Goal: Communication & Community: Answer question/provide support

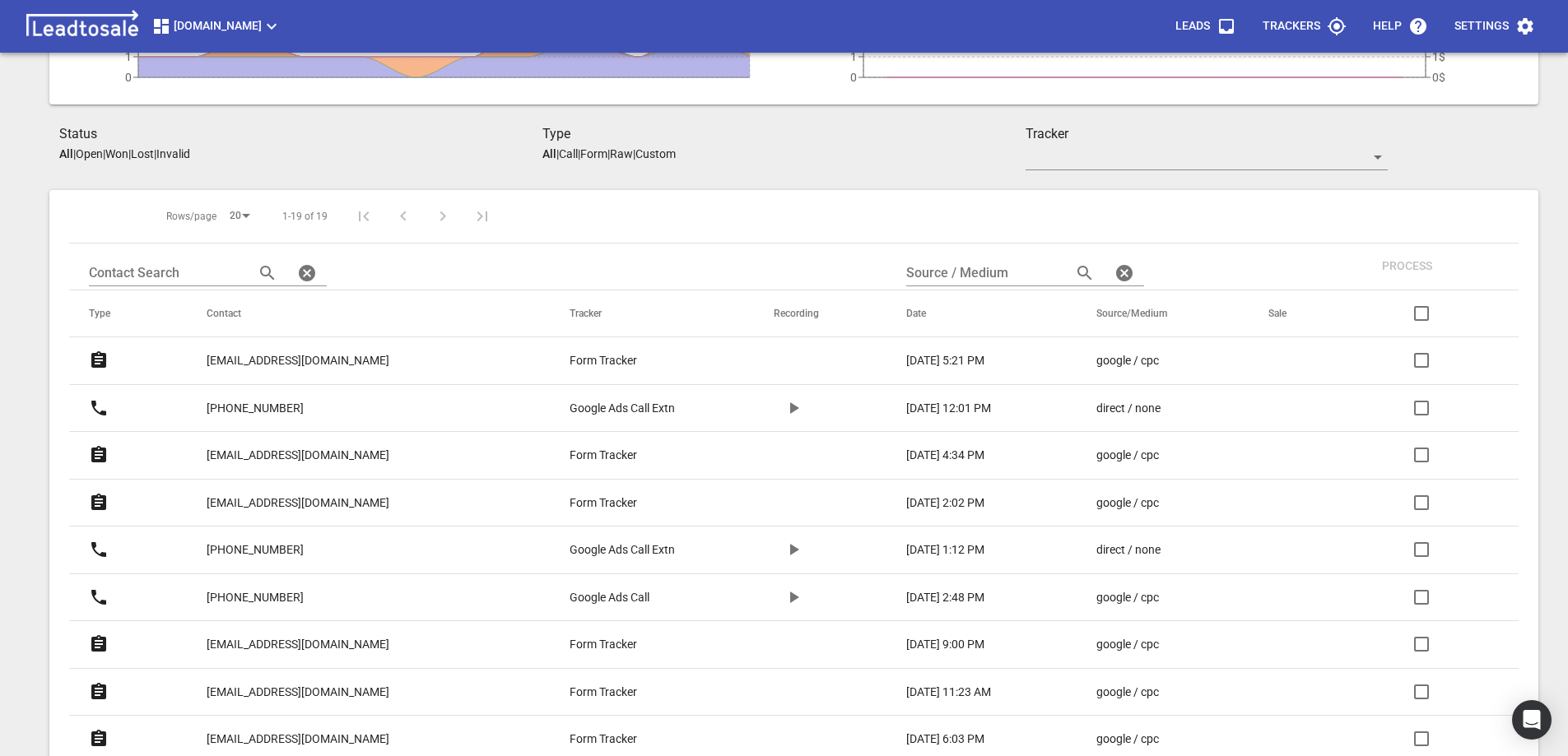
scroll to position [329, 0]
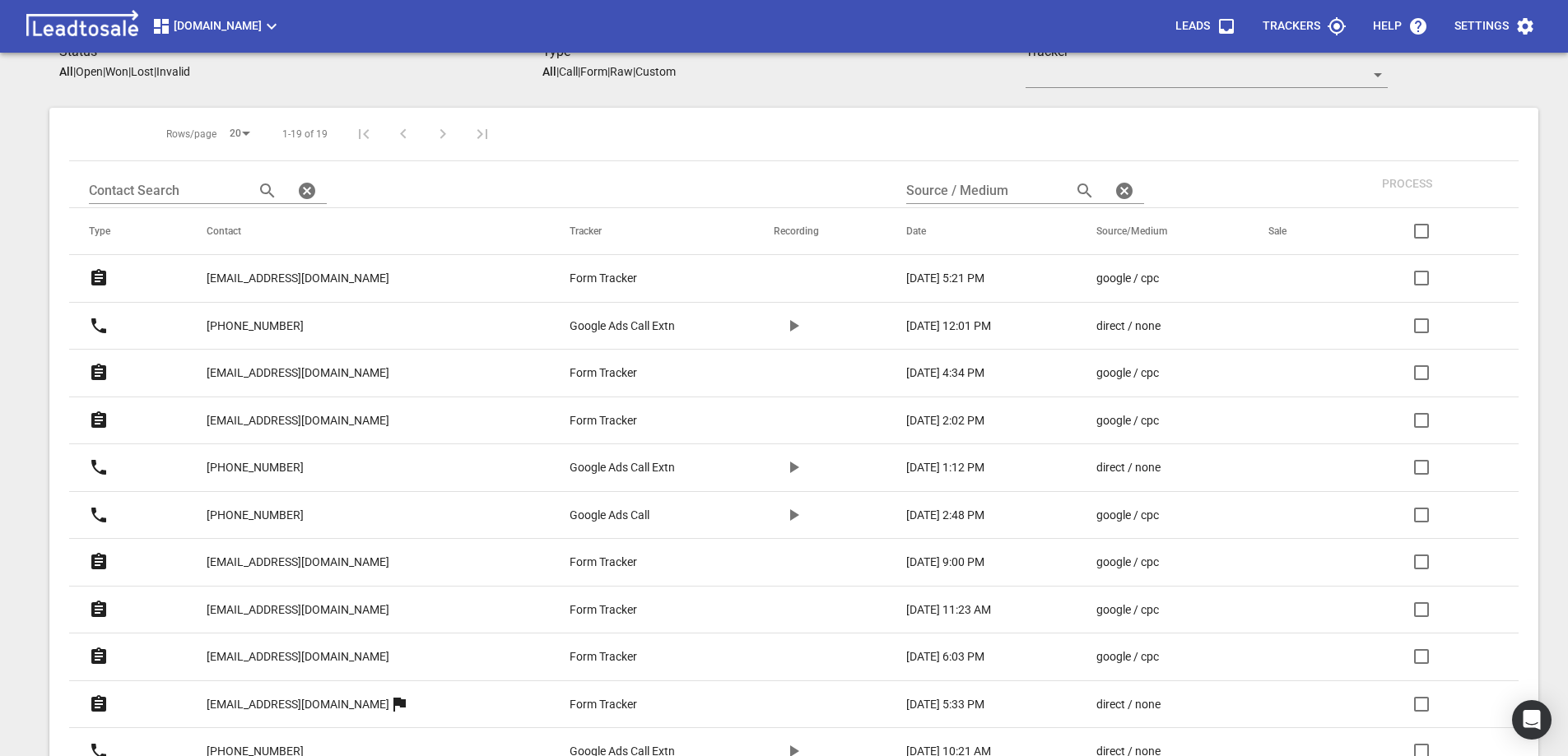
click at [265, 606] on p "[EMAIL_ADDRESS][DOMAIN_NAME]" at bounding box center [298, 610] width 183 height 18
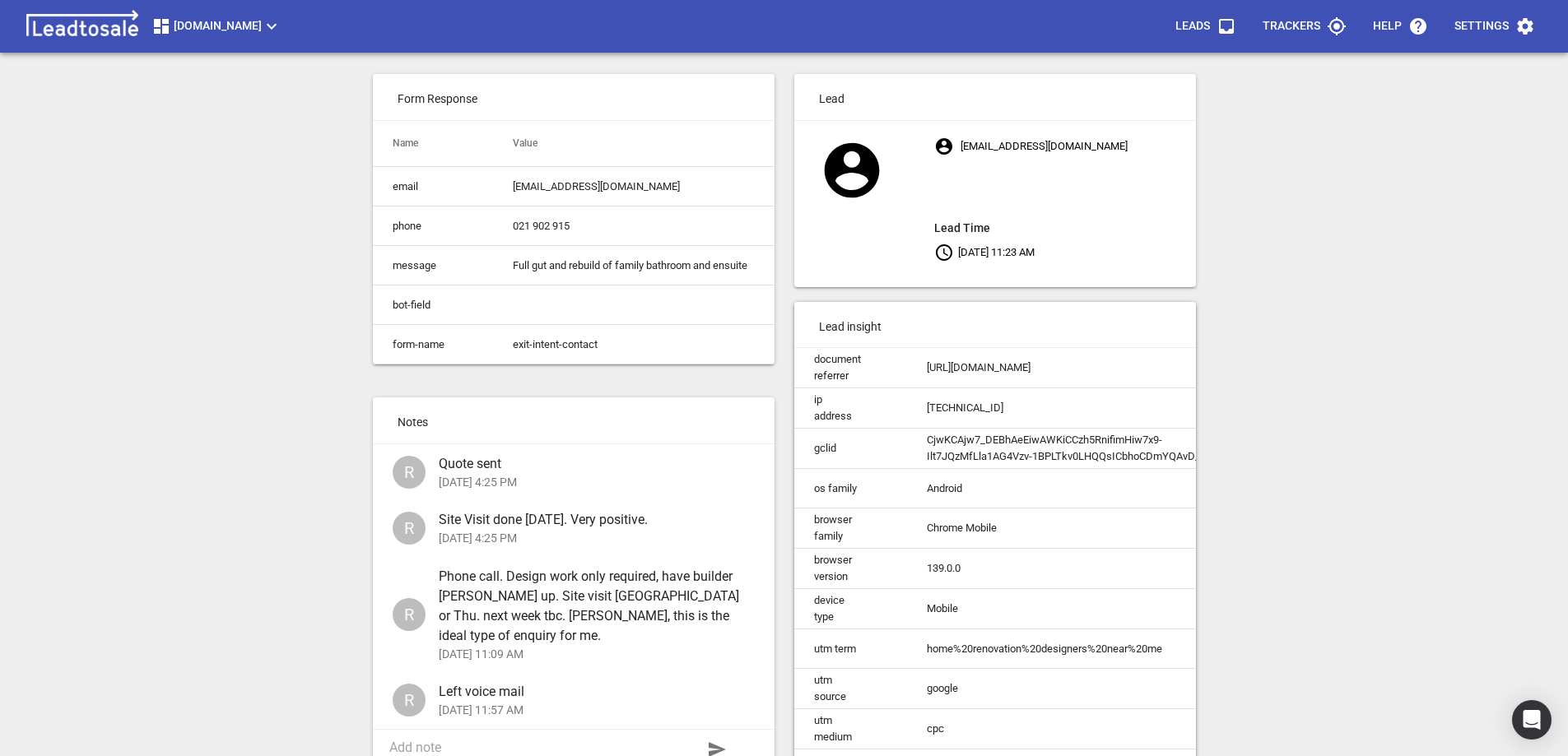
scroll to position [149, 0]
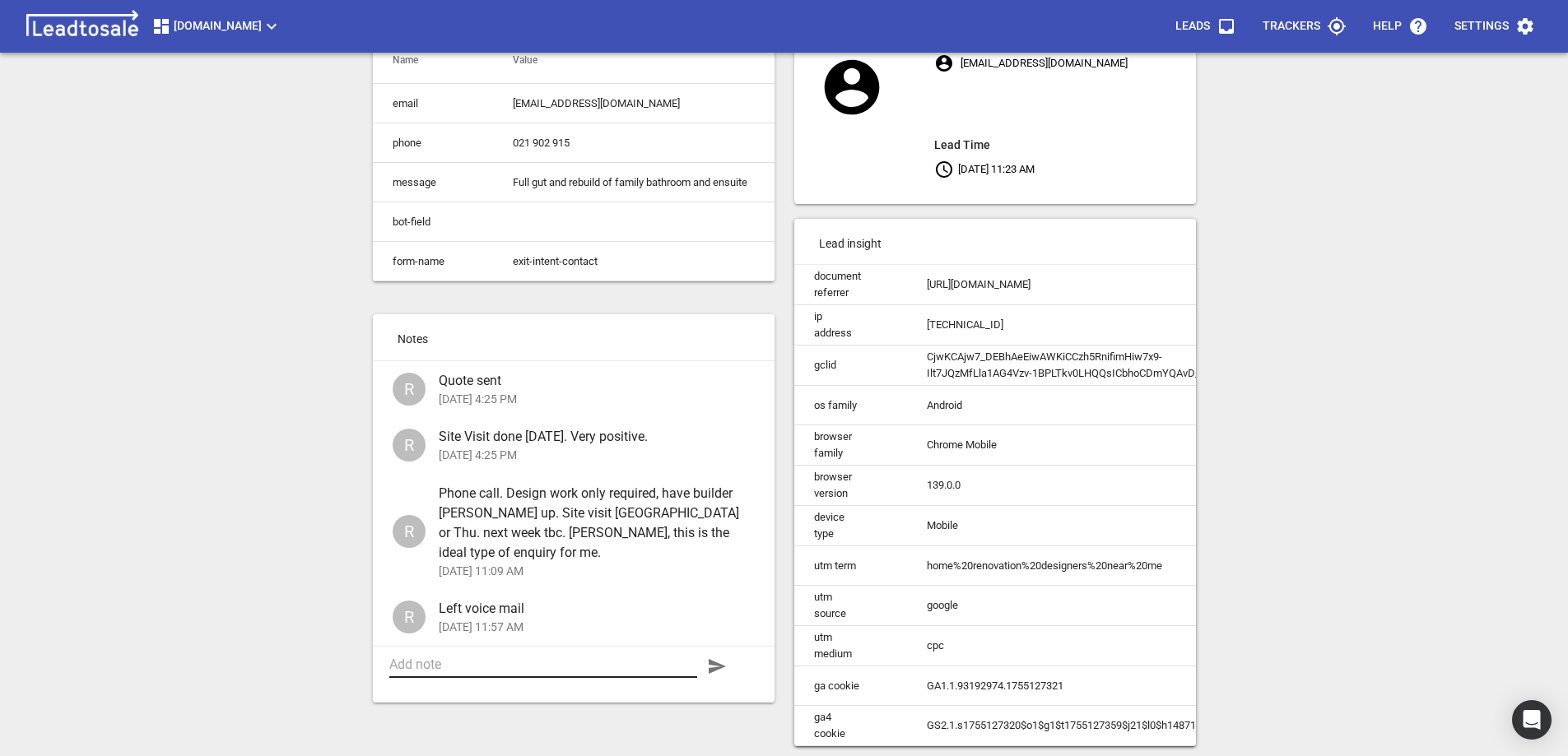
click at [496, 657] on textarea at bounding box center [542, 664] width 308 height 16
type textarea "Project on hold due to unforeseen circumstances"
click at [711, 657] on icon "button" at bounding box center [717, 667] width 20 height 20
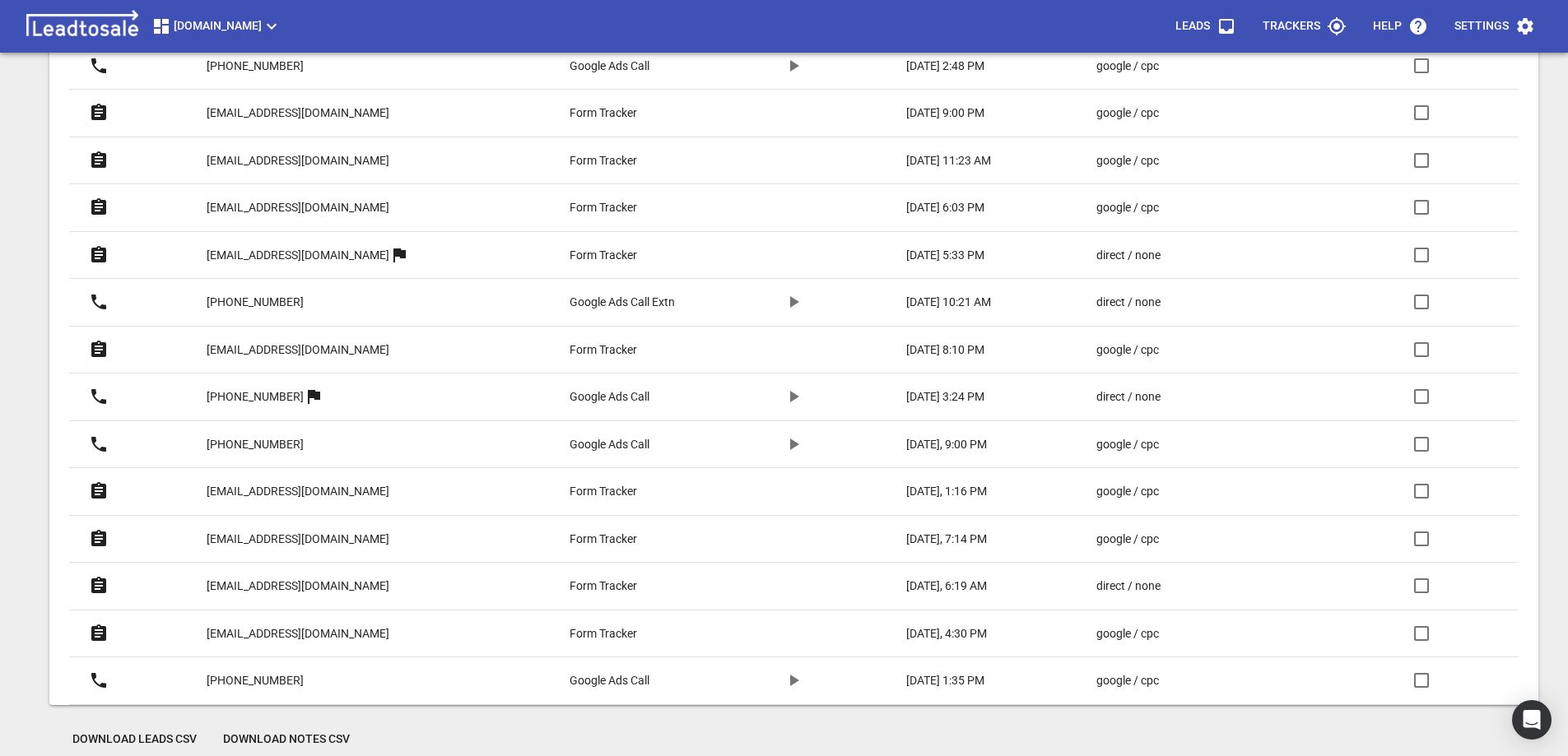
scroll to position [797, 0]
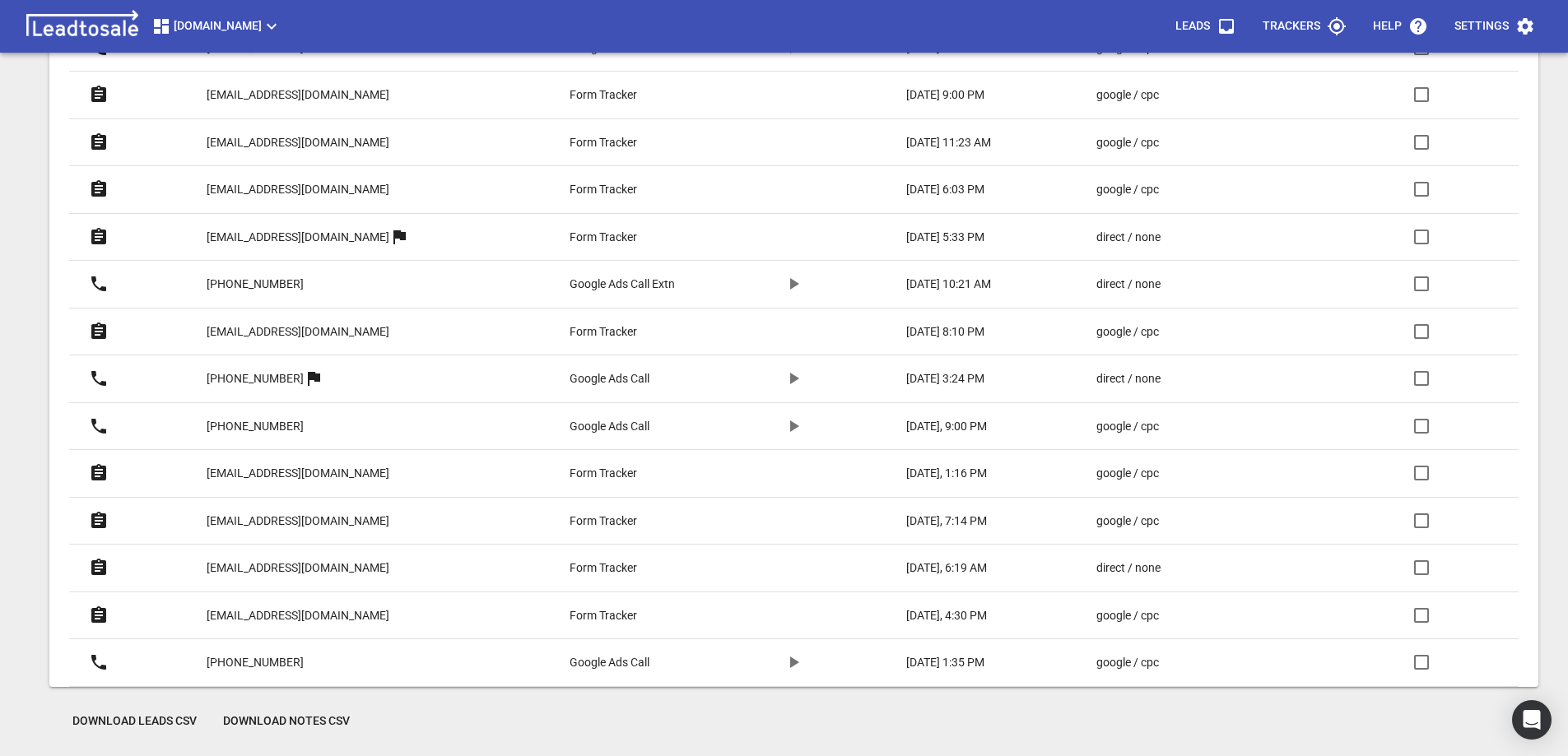
click at [308, 473] on p "[EMAIL_ADDRESS][DOMAIN_NAME]" at bounding box center [298, 473] width 183 height 18
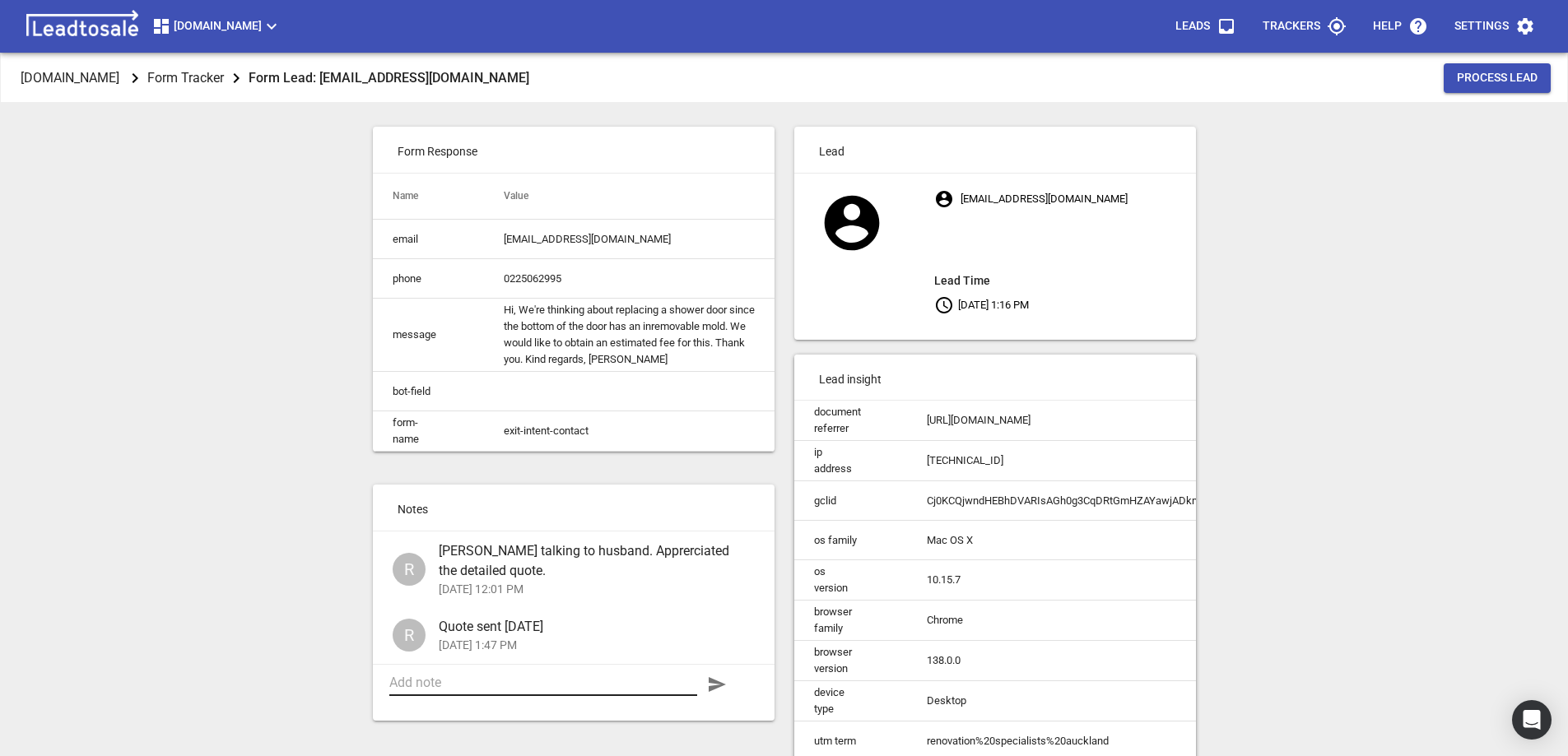
click at [490, 690] on textarea at bounding box center [542, 683] width 308 height 16
click at [432, 690] on textarea "Pricing sent for additional work requested" at bounding box center [542, 683] width 308 height 16
type textarea "Pricing options sent for additional work requested"
click at [713, 692] on icon "button" at bounding box center [717, 685] width 18 height 15
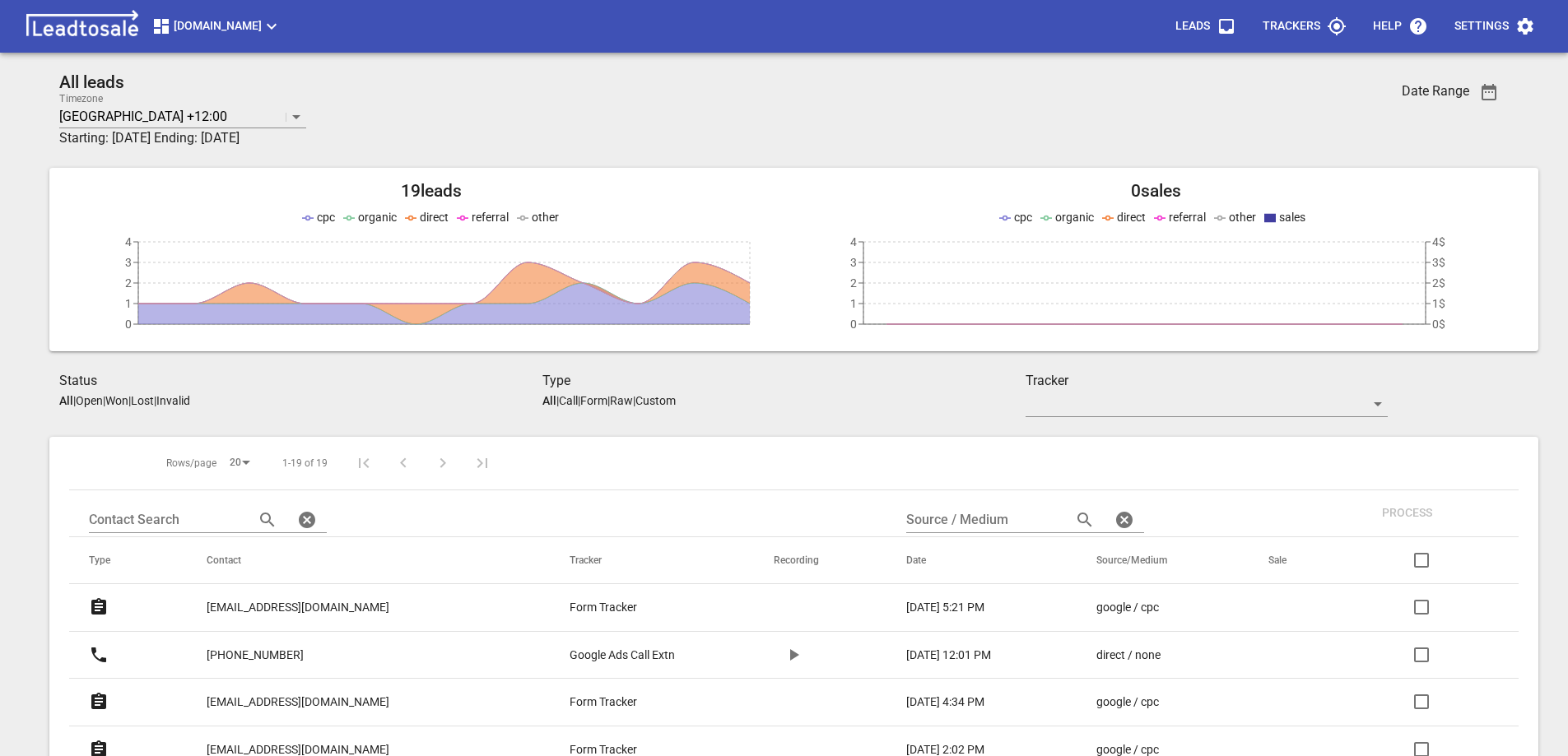
scroll to position [797, 0]
